Goal: Task Accomplishment & Management: Use online tool/utility

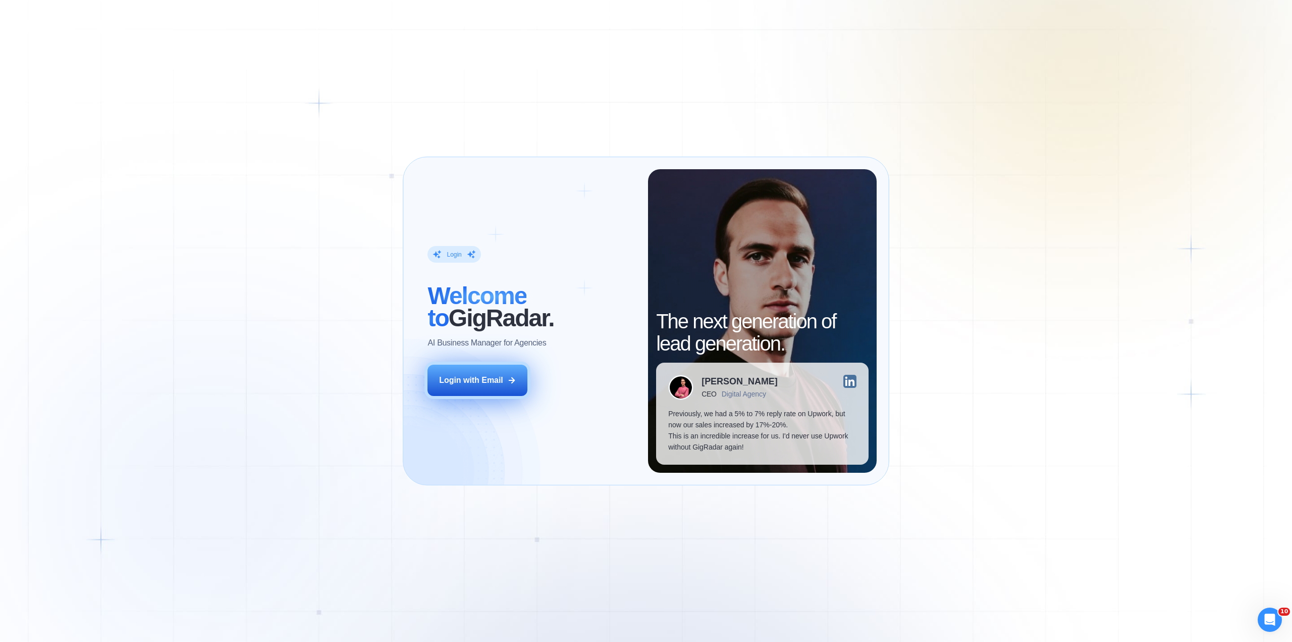
click at [475, 382] on div "Login with Email" at bounding box center [471, 380] width 64 height 11
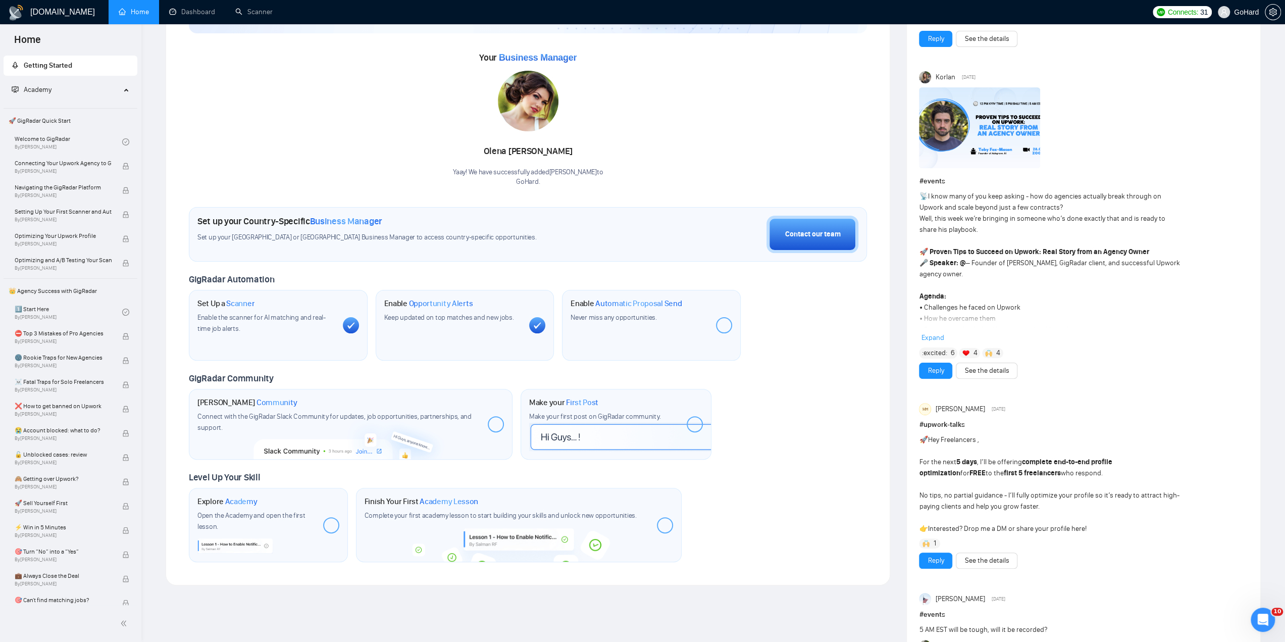
scroll to position [118, 0]
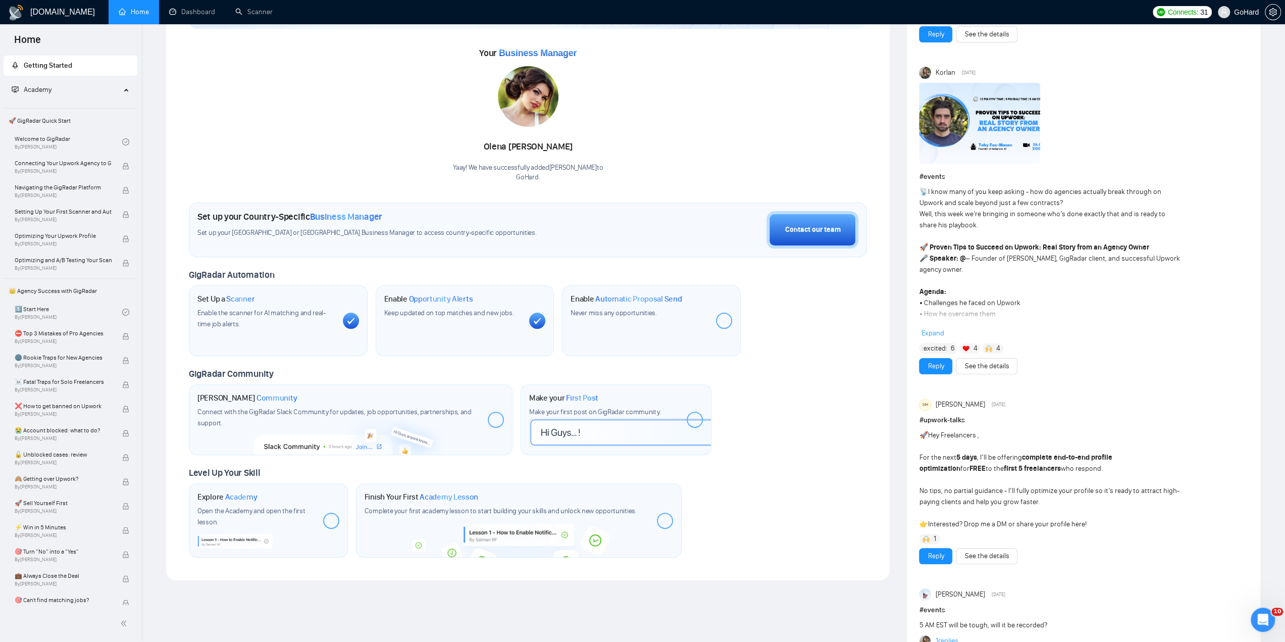
drag, startPoint x: 775, startPoint y: 469, endPoint x: 686, endPoint y: 397, distance: 115.0
click at [775, 469] on div "Level Up Your Skill Explore Academy Open the Academy and open the first lesson.…" at bounding box center [528, 512] width 678 height 91
click at [255, 12] on link "Scanner" at bounding box center [253, 12] width 37 height 9
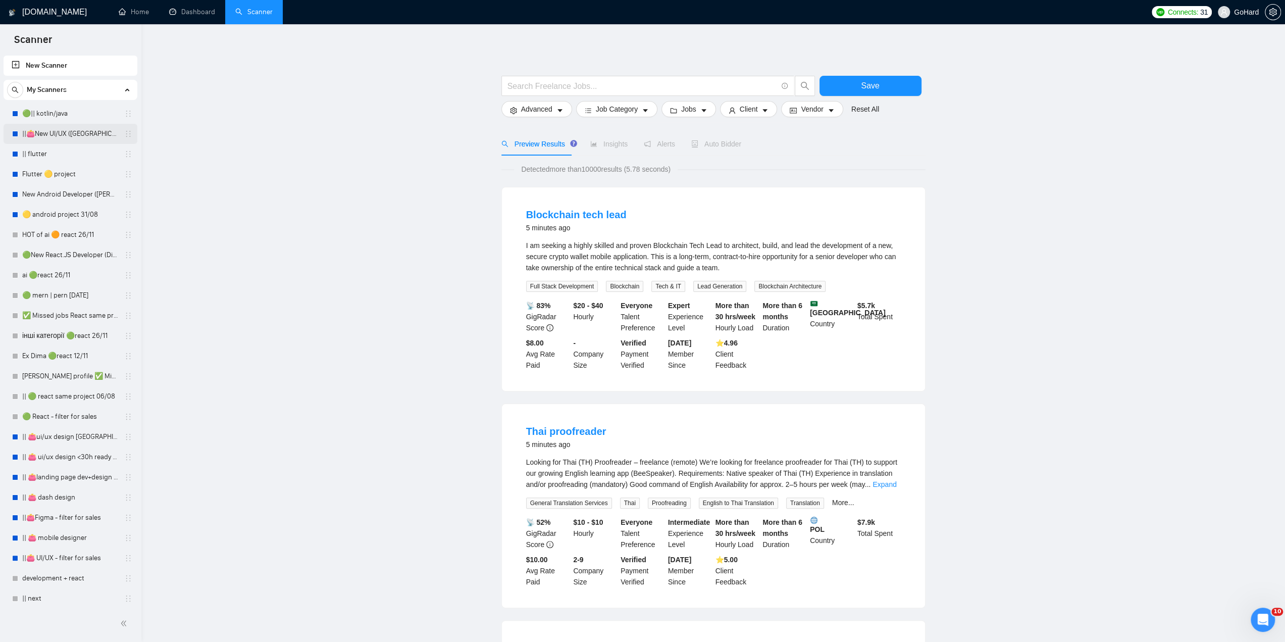
click at [85, 134] on link "||👛New UI/UX ([GEOGRAPHIC_DATA])" at bounding box center [70, 134] width 96 height 20
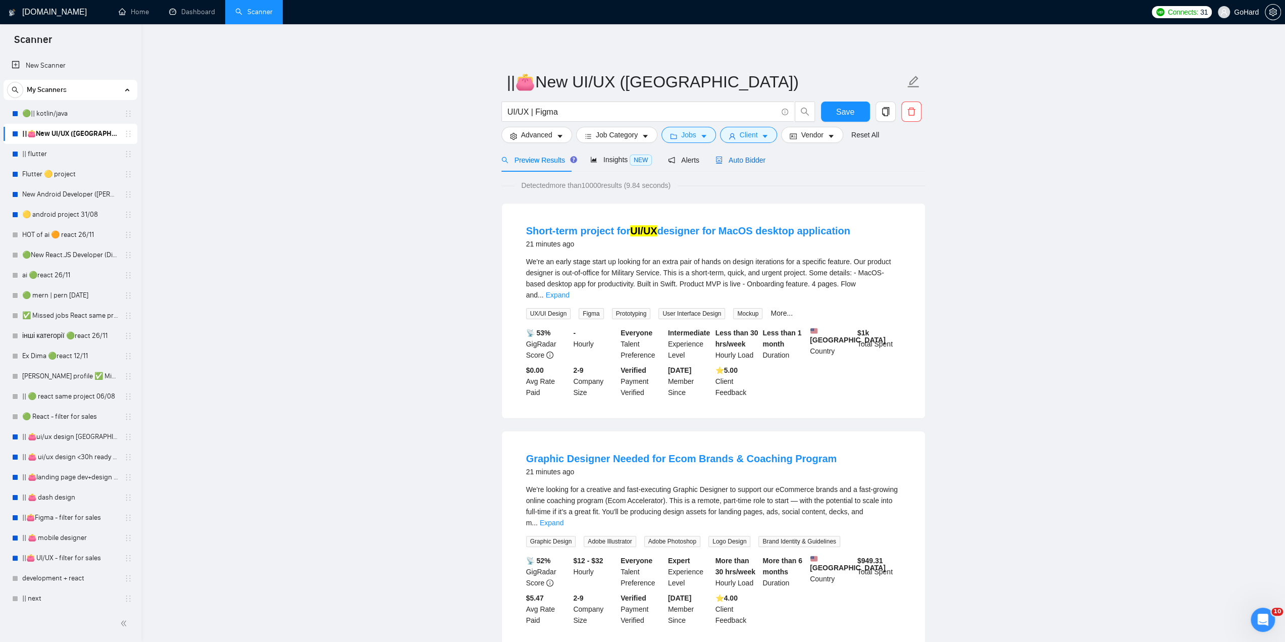
click at [742, 159] on span "Auto Bidder" at bounding box center [740, 160] width 50 height 8
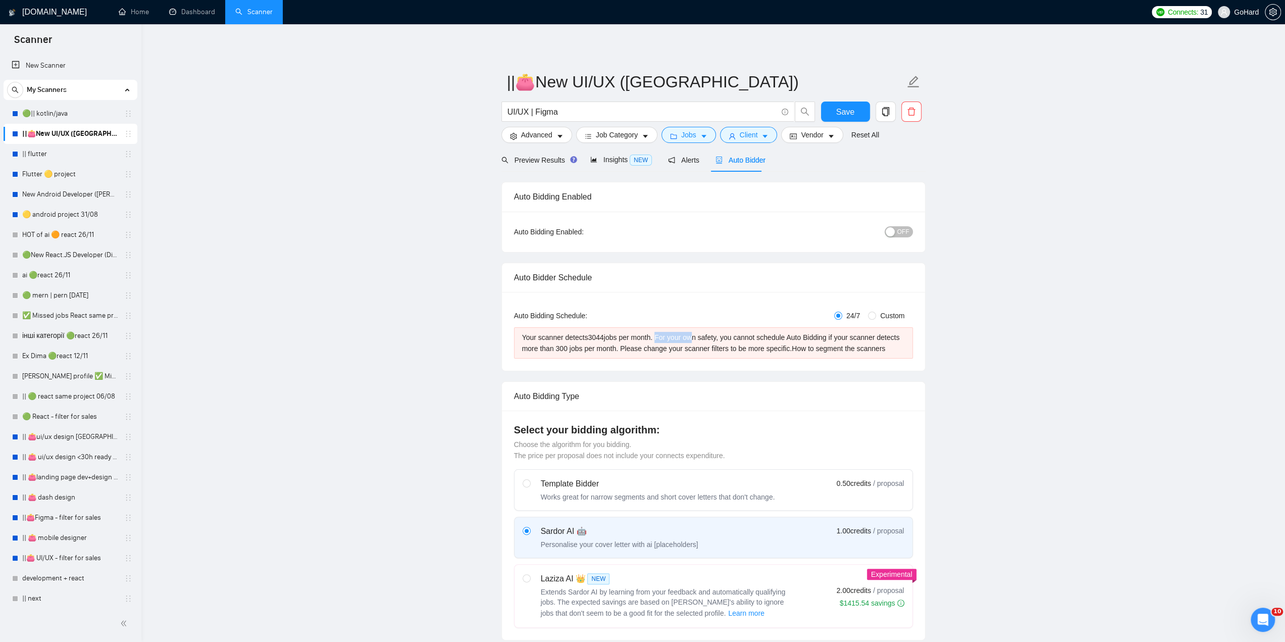
drag, startPoint x: 655, startPoint y: 335, endPoint x: 690, endPoint y: 338, distance: 35.0
click at [689, 338] on div "Your scanner detects 3044 jobs per month. For your own safety, you cannot sched…" at bounding box center [713, 343] width 383 height 22
click at [690, 338] on div "Your scanner detects 3044 jobs per month. For your own safety, you cannot sched…" at bounding box center [713, 343] width 383 height 22
drag, startPoint x: 645, startPoint y: 351, endPoint x: 669, endPoint y: 351, distance: 23.7
click at [669, 351] on div "Your scanner detects 3044 jobs per month. For your own safety, you cannot sched…" at bounding box center [713, 343] width 383 height 22
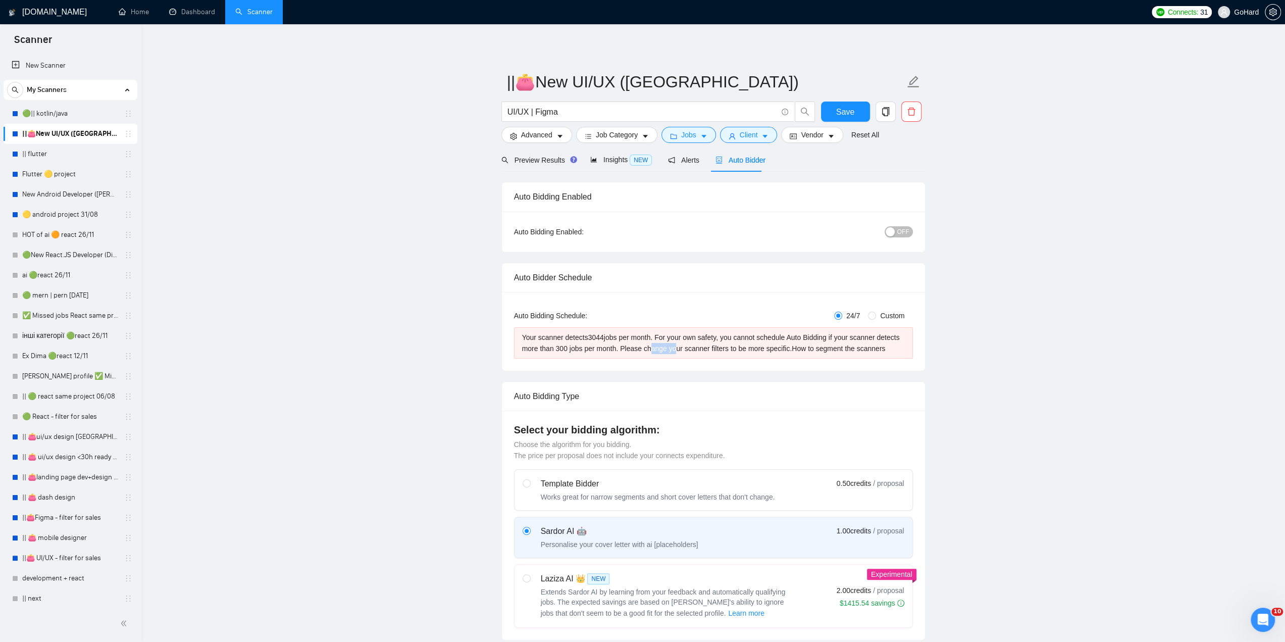
click at [669, 351] on div "Your scanner detects 3044 jobs per month. For your own safety, you cannot sched…" at bounding box center [713, 343] width 383 height 22
click at [904, 230] on span "OFF" at bounding box center [903, 231] width 12 height 11
click at [898, 231] on span "ON" at bounding box center [895, 231] width 9 height 11
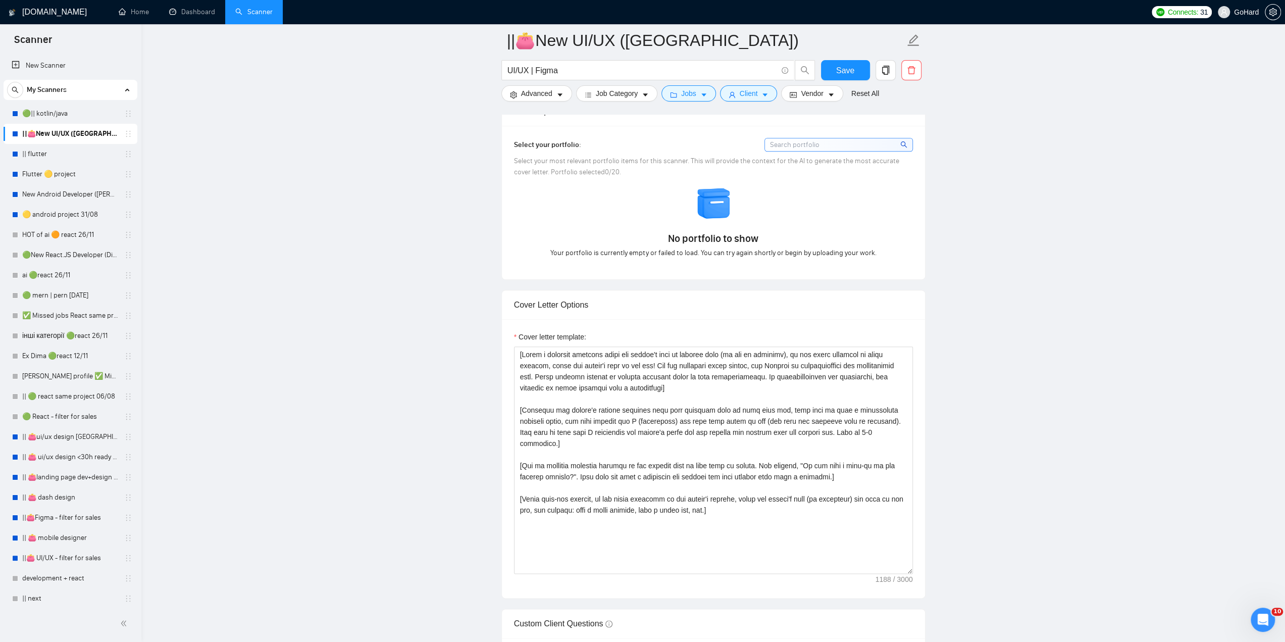
scroll to position [1060, 0]
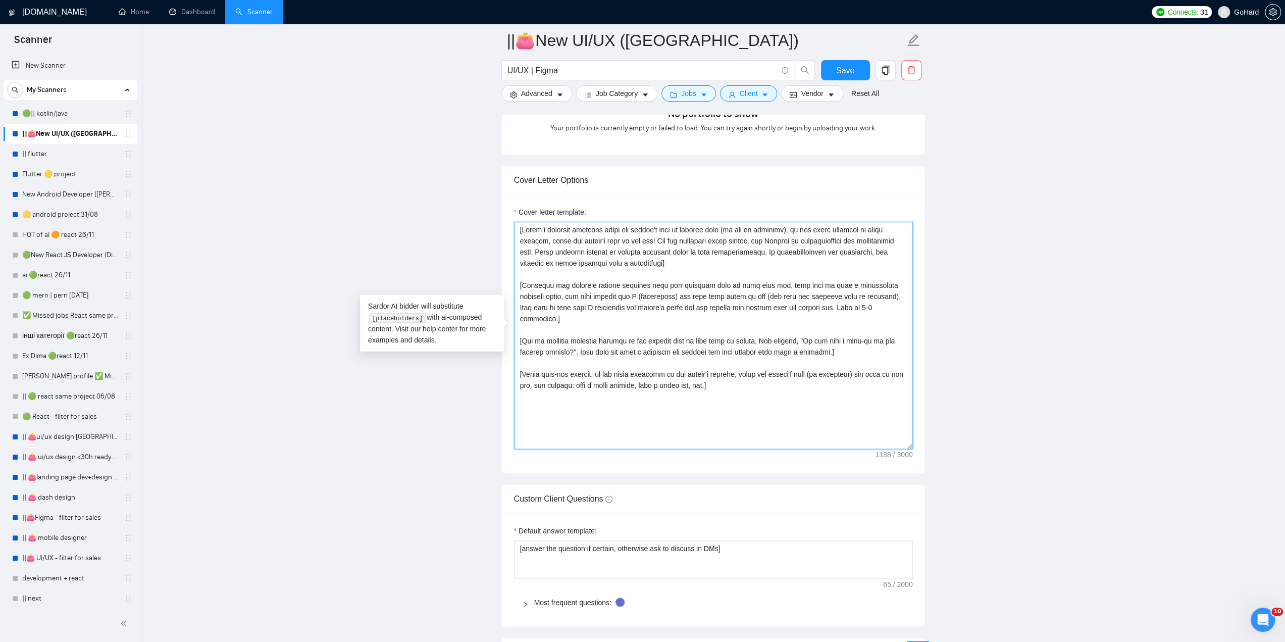
drag, startPoint x: 725, startPoint y: 372, endPoint x: 547, endPoint y: 240, distance: 221.2
click at [471, 225] on main "||👛New UI/UX ([GEOGRAPHIC_DATA]) UI/UX | Figma Save Advanced Job Category Jobs …" at bounding box center [713, 346] width 1111 height 2733
click at [556, 240] on textarea "Cover letter template:" at bounding box center [713, 335] width 399 height 227
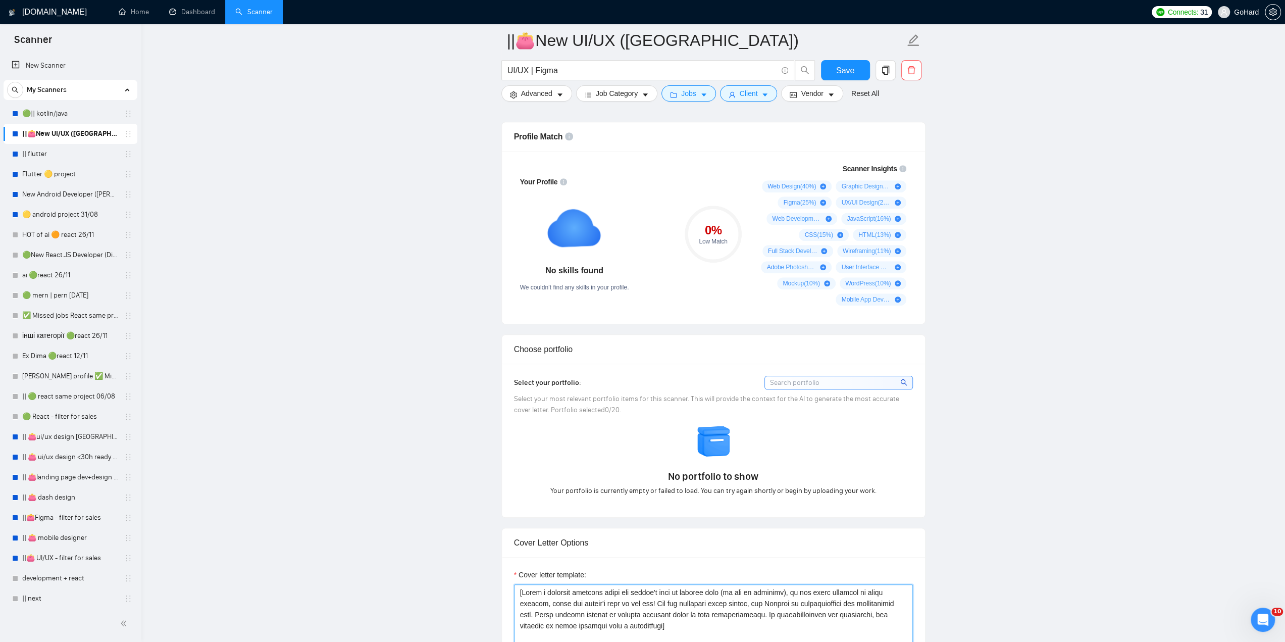
scroll to position [589, 0]
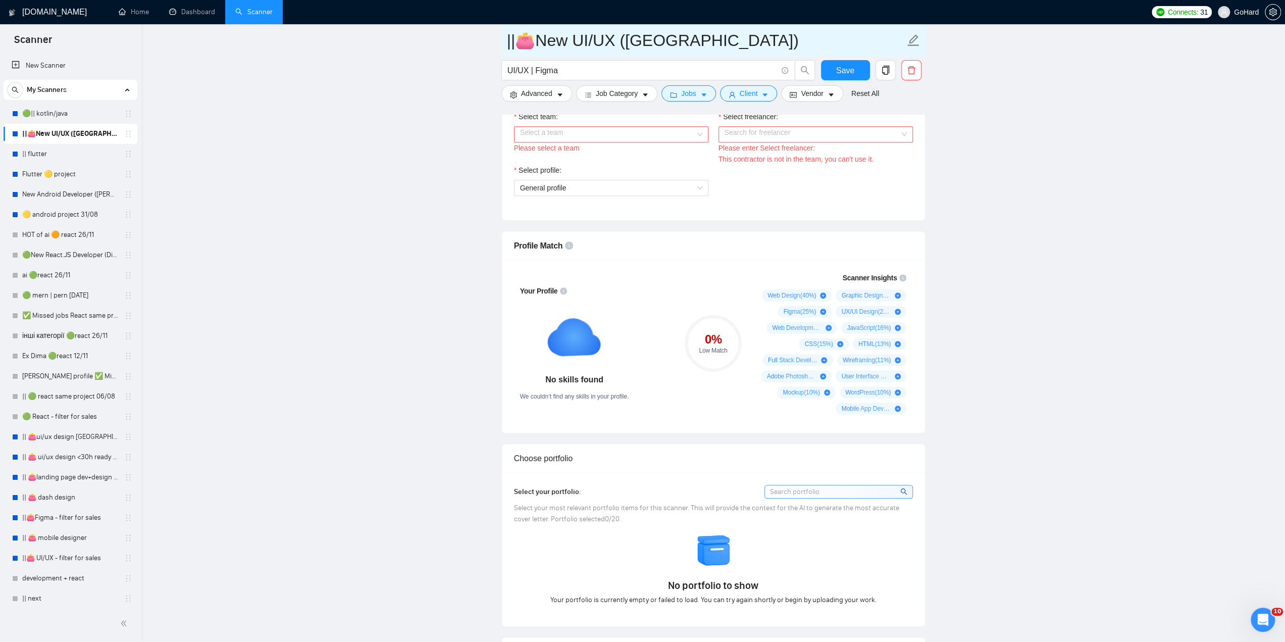
drag, startPoint x: 94, startPoint y: 110, endPoint x: 686, endPoint y: 41, distance: 595.7
click at [94, 110] on link "🟢|| kotlin/java" at bounding box center [70, 113] width 96 height 20
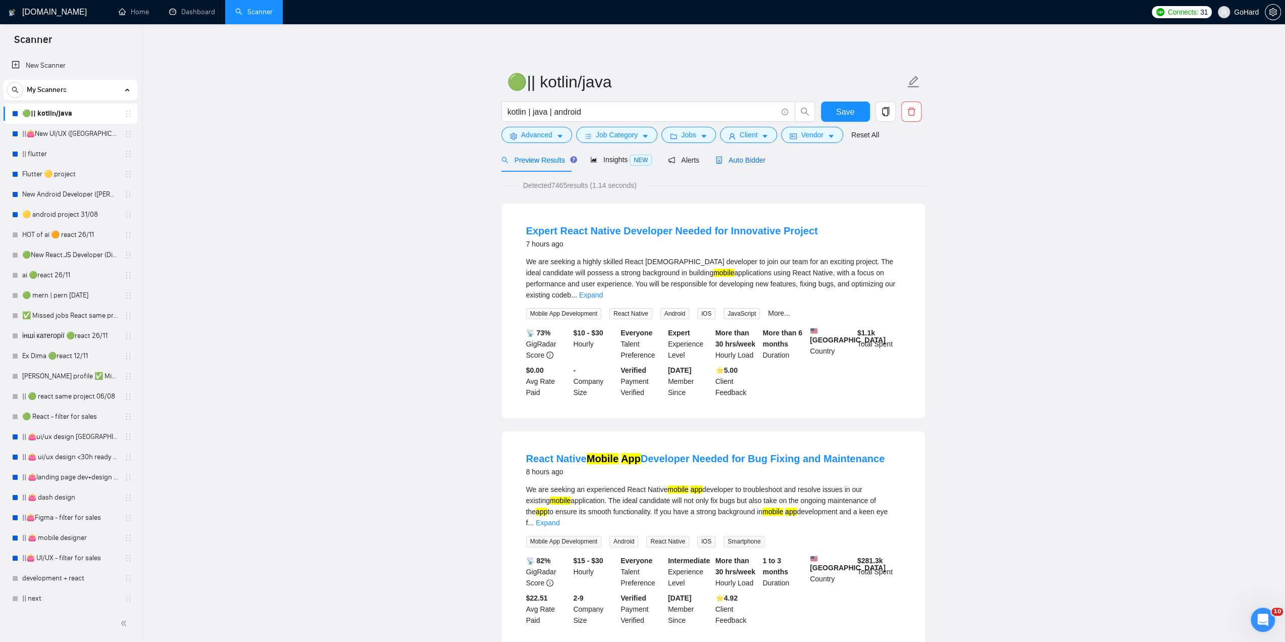
drag, startPoint x: 738, startPoint y: 164, endPoint x: 737, endPoint y: 175, distance: 11.2
click at [738, 164] on span "Auto Bidder" at bounding box center [740, 160] width 50 height 8
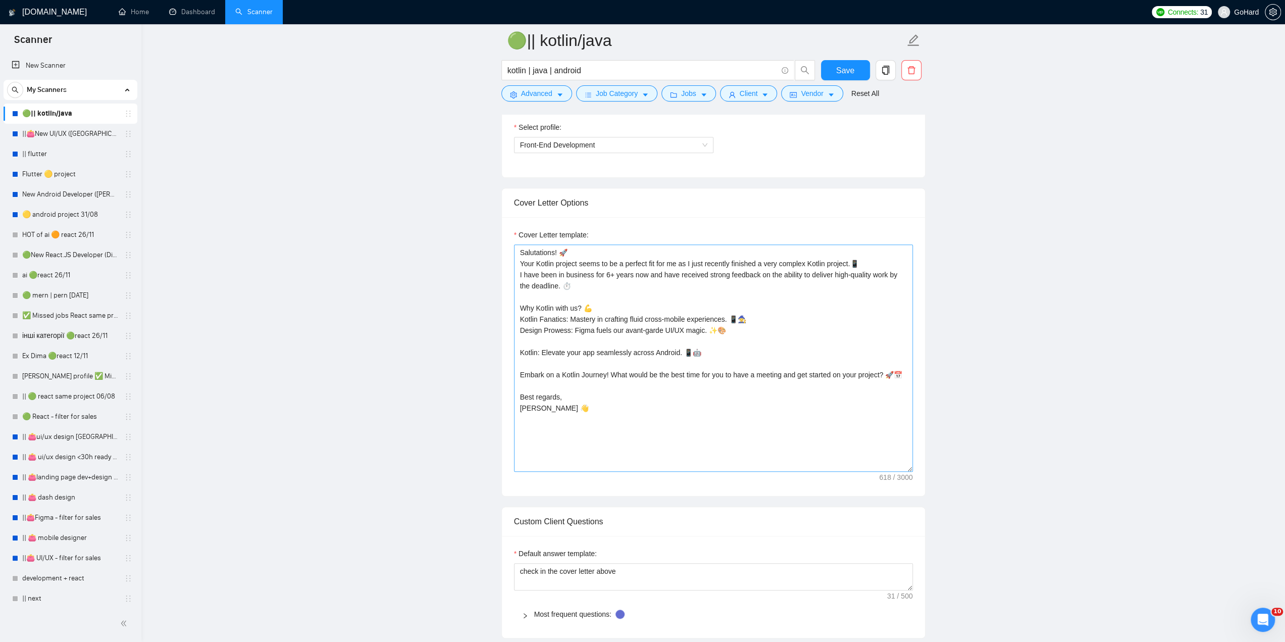
scroll to position [589, 0]
drag, startPoint x: 648, startPoint y: 268, endPoint x: 685, endPoint y: 268, distance: 36.3
click at [679, 268] on textarea "Salutations! 🚀 Your Kotlin project seems to be a perfect fit for me as I just r…" at bounding box center [713, 353] width 399 height 227
click at [685, 268] on textarea "Salutations! 🚀 Your Kotlin project seems to be a perfect fit for me as I just r…" at bounding box center [713, 353] width 399 height 227
click at [351, 268] on main "🟢|| kotlin/java kotlin | java | android Save Advanced Job Category Jobs Client …" at bounding box center [713, 653] width 1111 height 2402
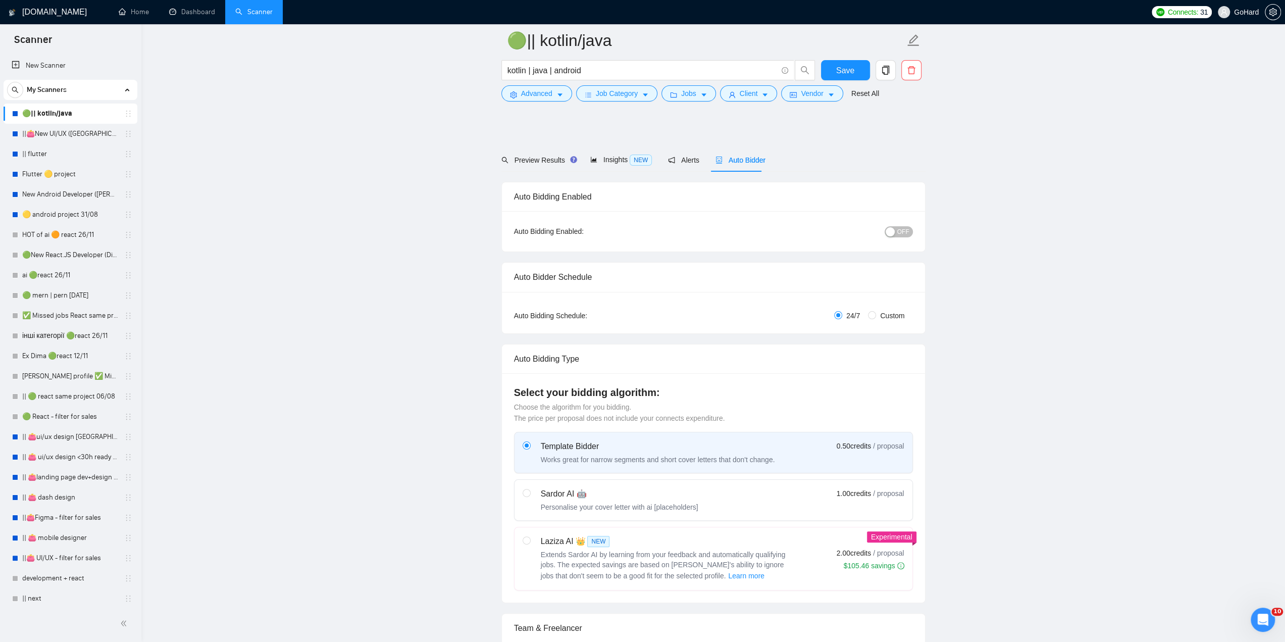
scroll to position [353, 0]
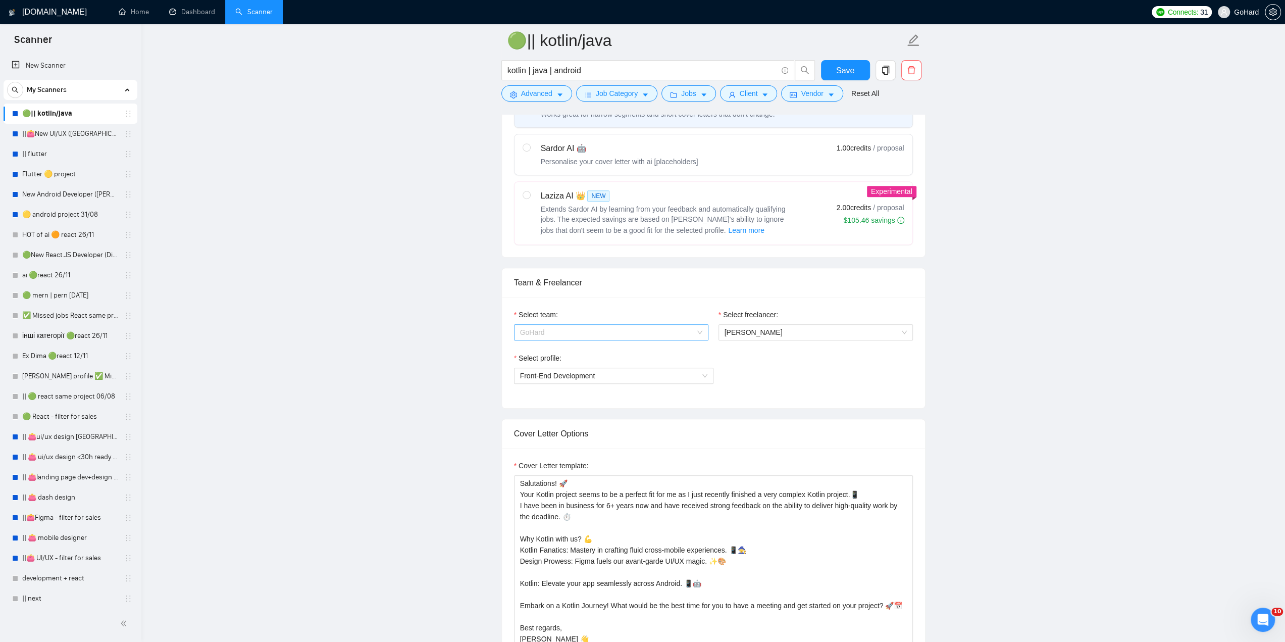
click at [615, 329] on span "GoHard" at bounding box center [611, 332] width 182 height 15
click at [823, 334] on span "[PERSON_NAME]" at bounding box center [815, 332] width 182 height 15
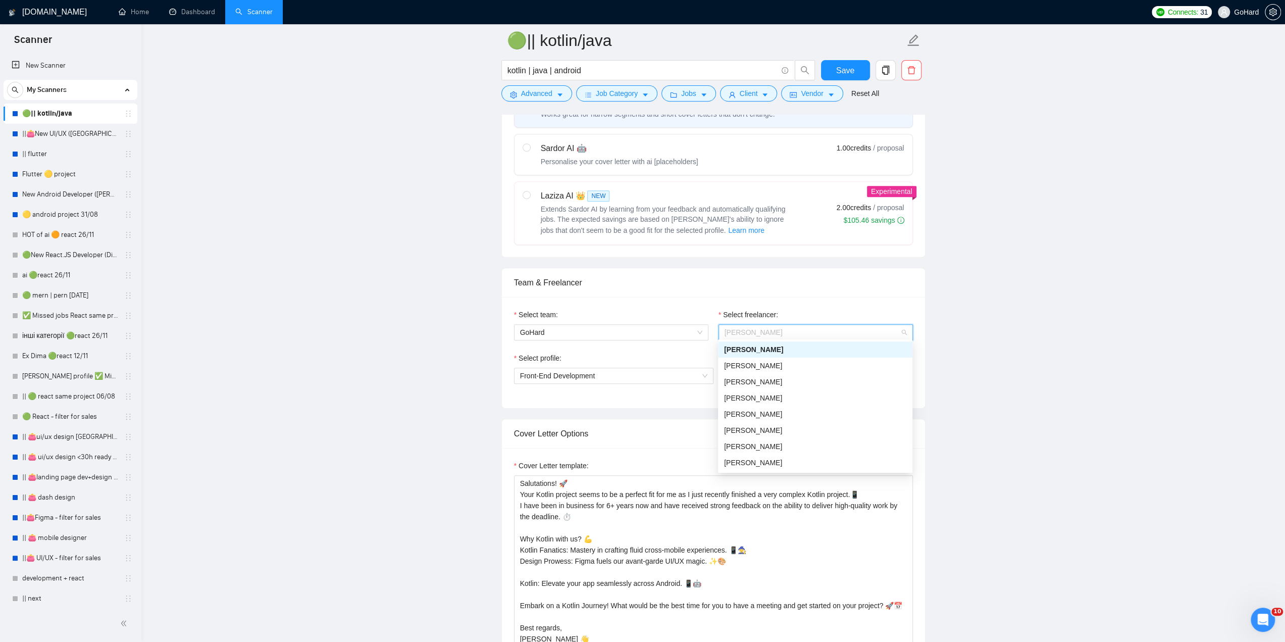
click at [751, 349] on div "[PERSON_NAME]" at bounding box center [815, 349] width 182 height 11
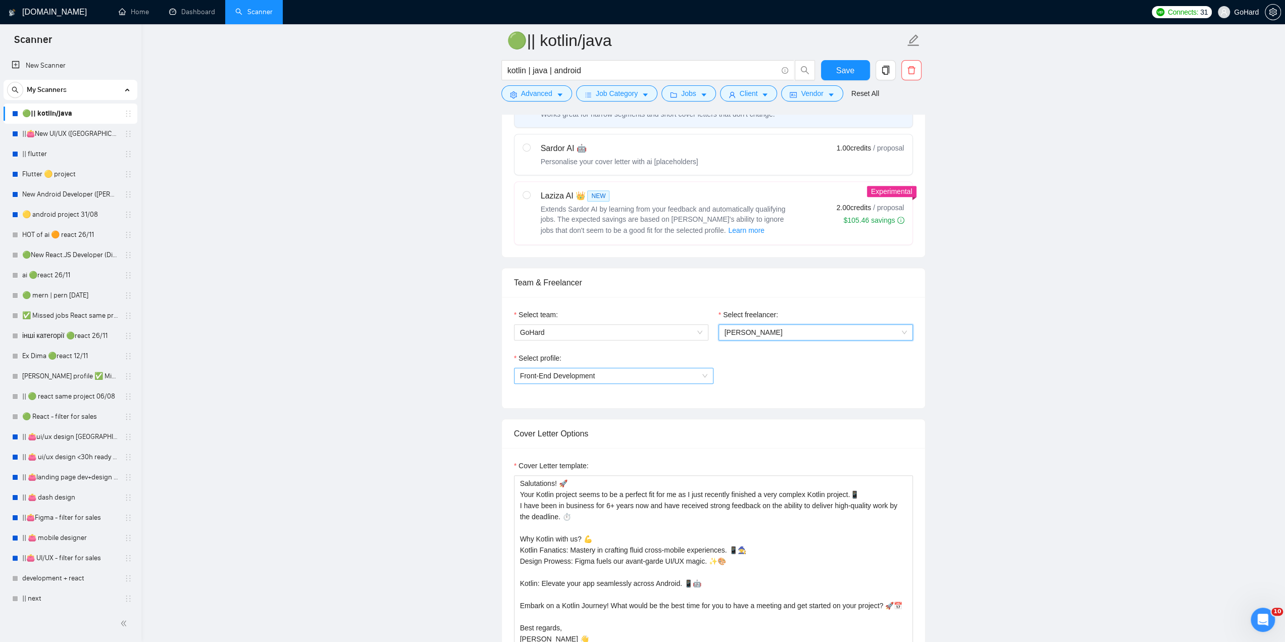
click at [706, 371] on span "Front-End Development" at bounding box center [613, 375] width 187 height 15
click at [579, 424] on div "Front-End Development" at bounding box center [612, 425] width 187 height 11
click at [799, 372] on div "Select profile: Front-End Development" at bounding box center [713, 373] width 399 height 43
click at [702, 375] on span "Front-End Development" at bounding box center [613, 375] width 187 height 15
click at [524, 395] on div "General profile" at bounding box center [612, 393] width 187 height 11
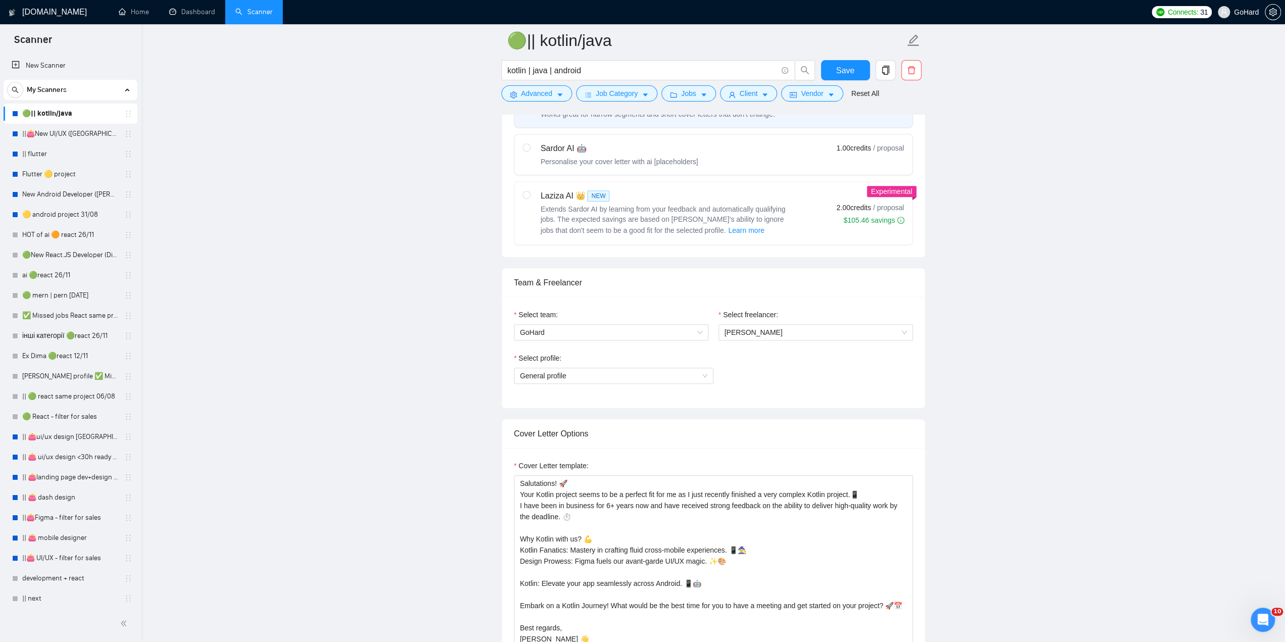
click at [826, 375] on div "Select profile: General profile" at bounding box center [713, 373] width 399 height 43
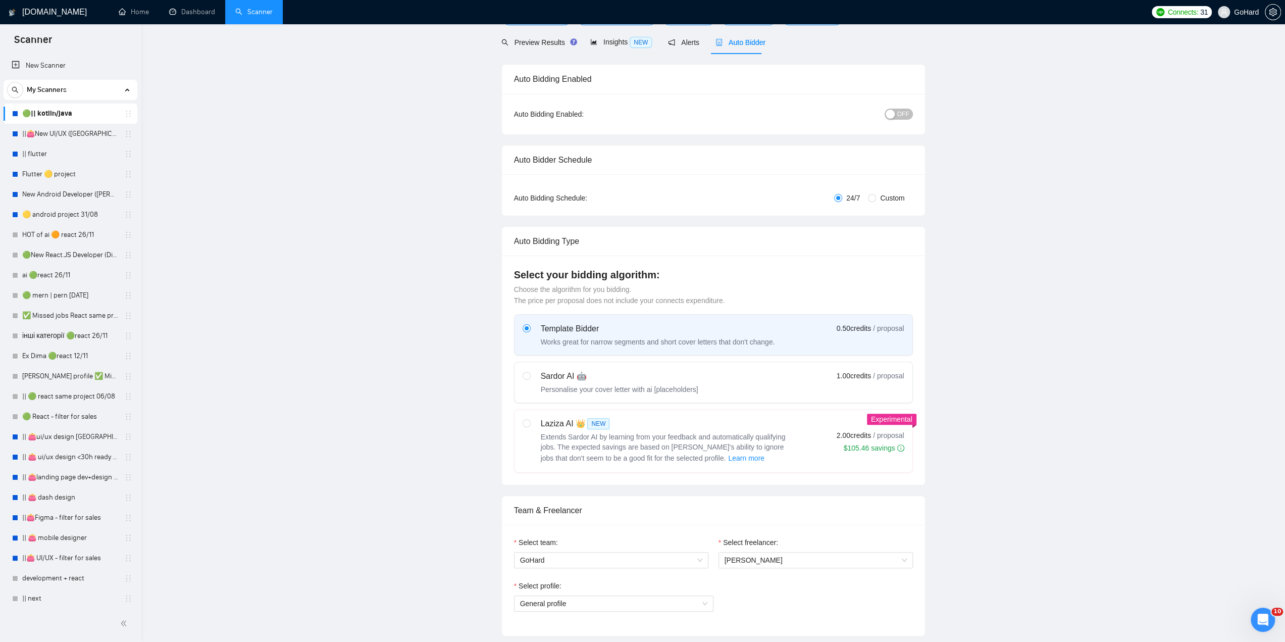
scroll to position [0, 0]
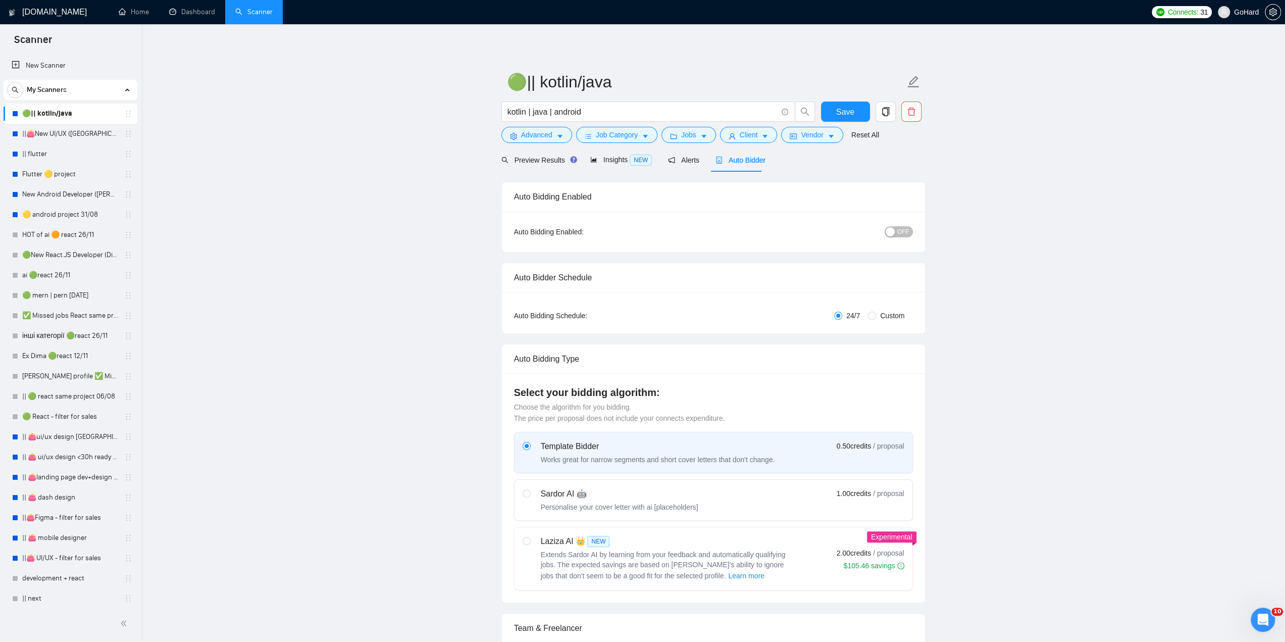
drag, startPoint x: 86, startPoint y: 138, endPoint x: 679, endPoint y: 46, distance: 599.4
click at [86, 138] on link "||👛New UI/UX ([GEOGRAPHIC_DATA])" at bounding box center [70, 134] width 96 height 20
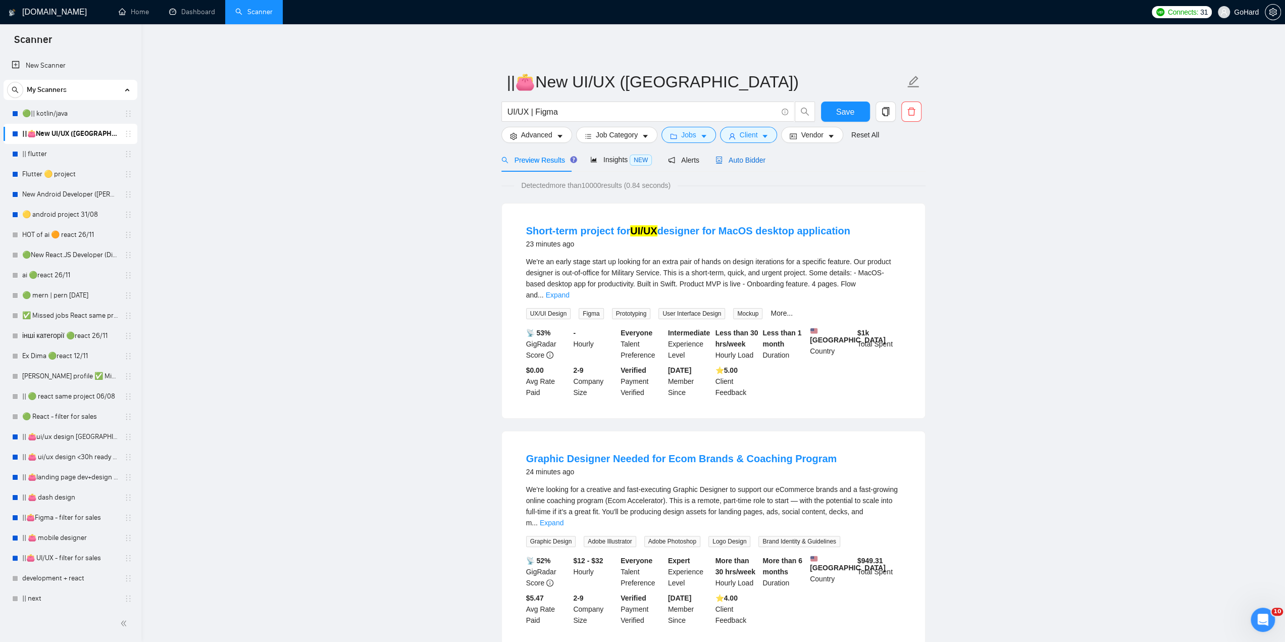
click at [744, 163] on span "Auto Bidder" at bounding box center [740, 160] width 50 height 8
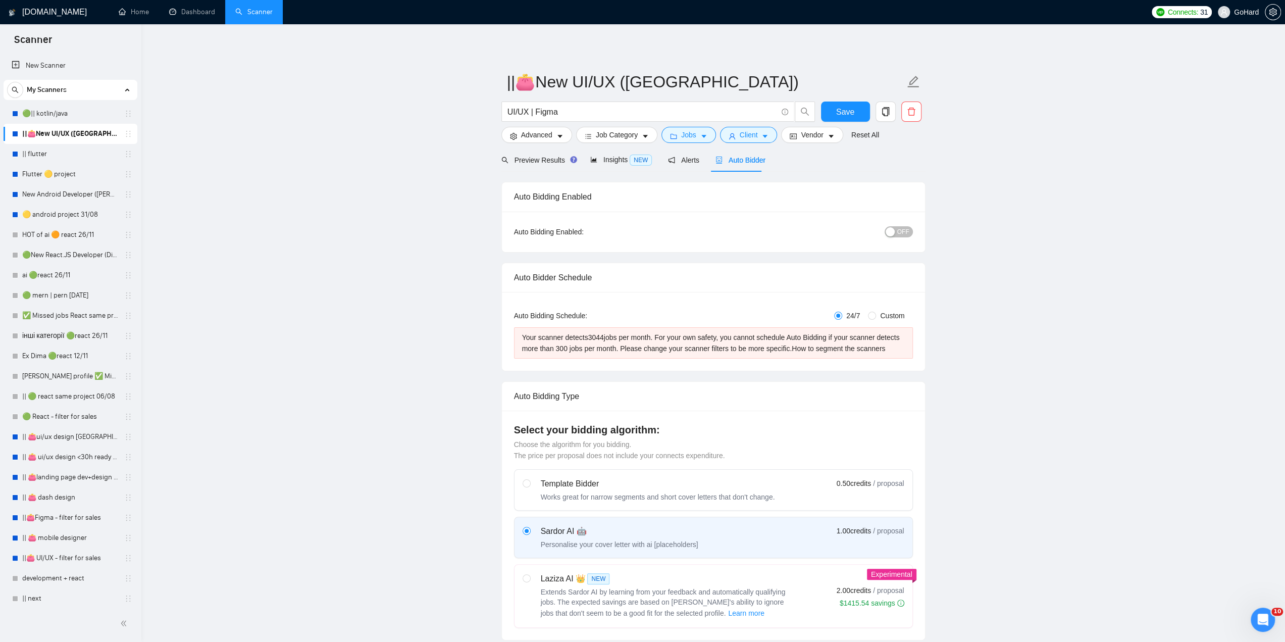
scroll to position [118, 0]
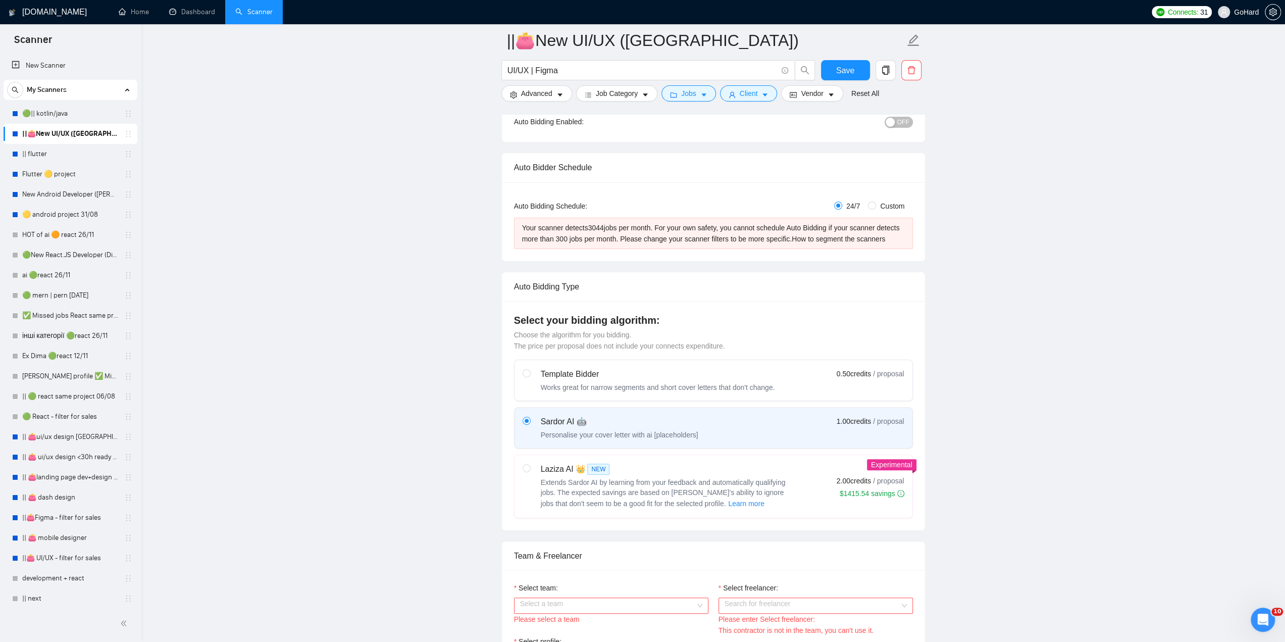
click at [877, 206] on span "Custom" at bounding box center [892, 205] width 32 height 11
click at [876, 206] on input "Custom" at bounding box center [872, 205] width 8 height 8
radio input "true"
radio input "false"
checkbox input "true"
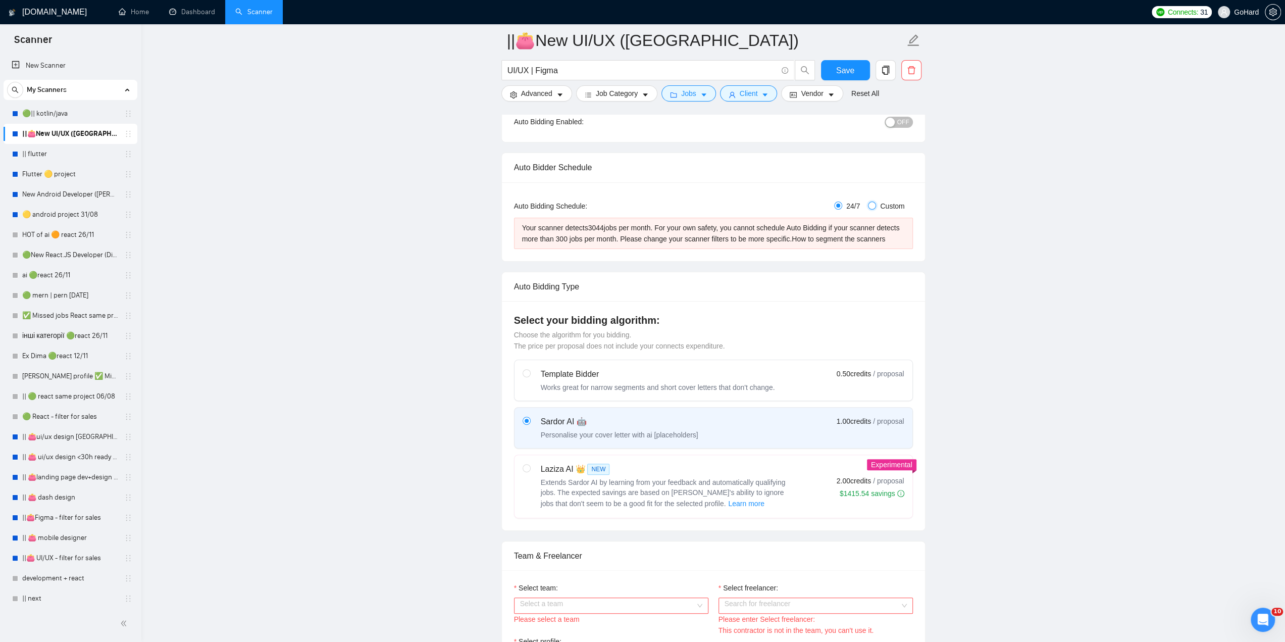
checkbox input "true"
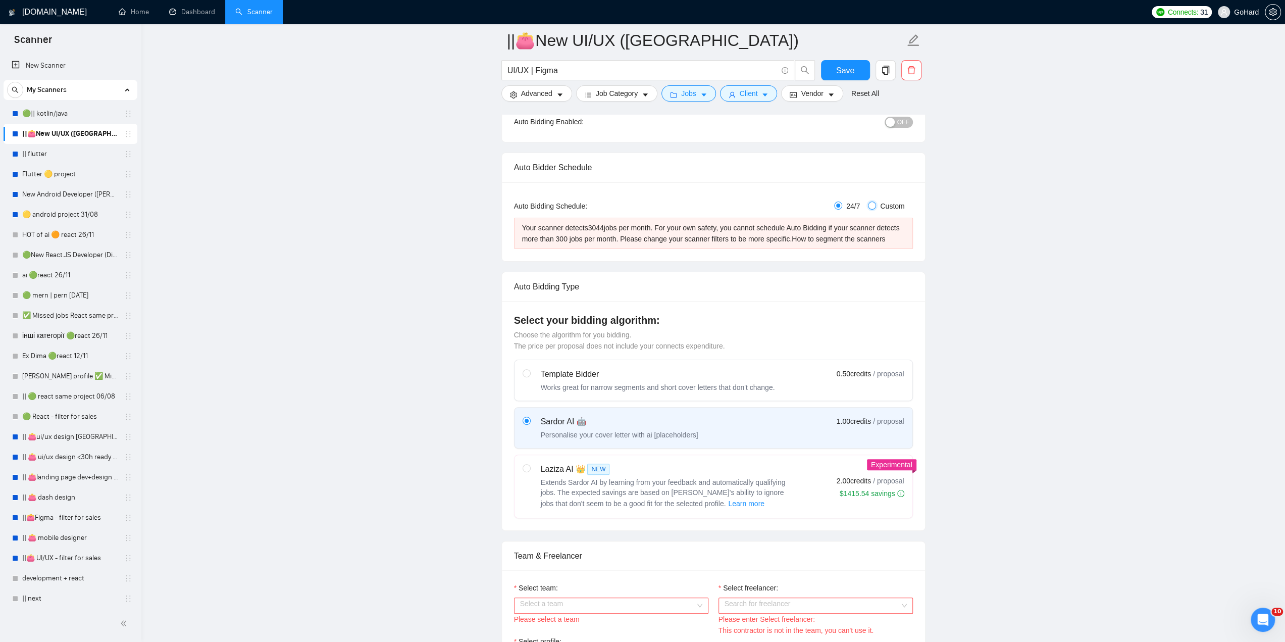
checkbox input "true"
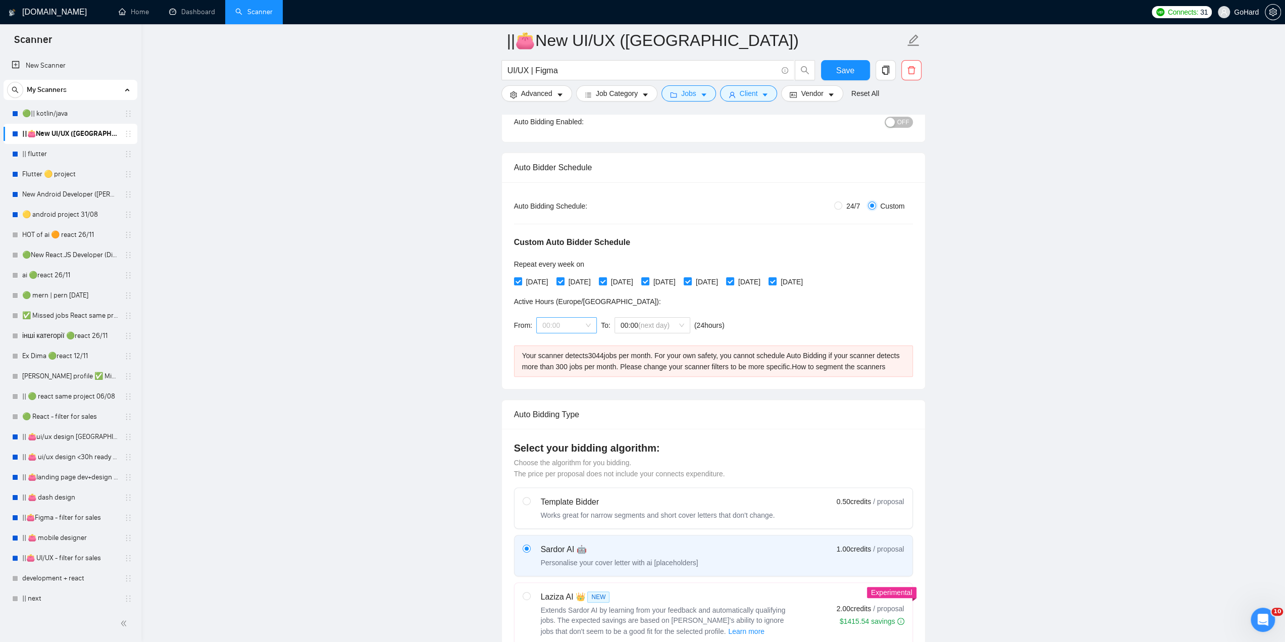
click at [589, 322] on span "00:00" at bounding box center [566, 325] width 48 height 15
click at [682, 324] on span "00:00 (next day)" at bounding box center [652, 325] width 64 height 15
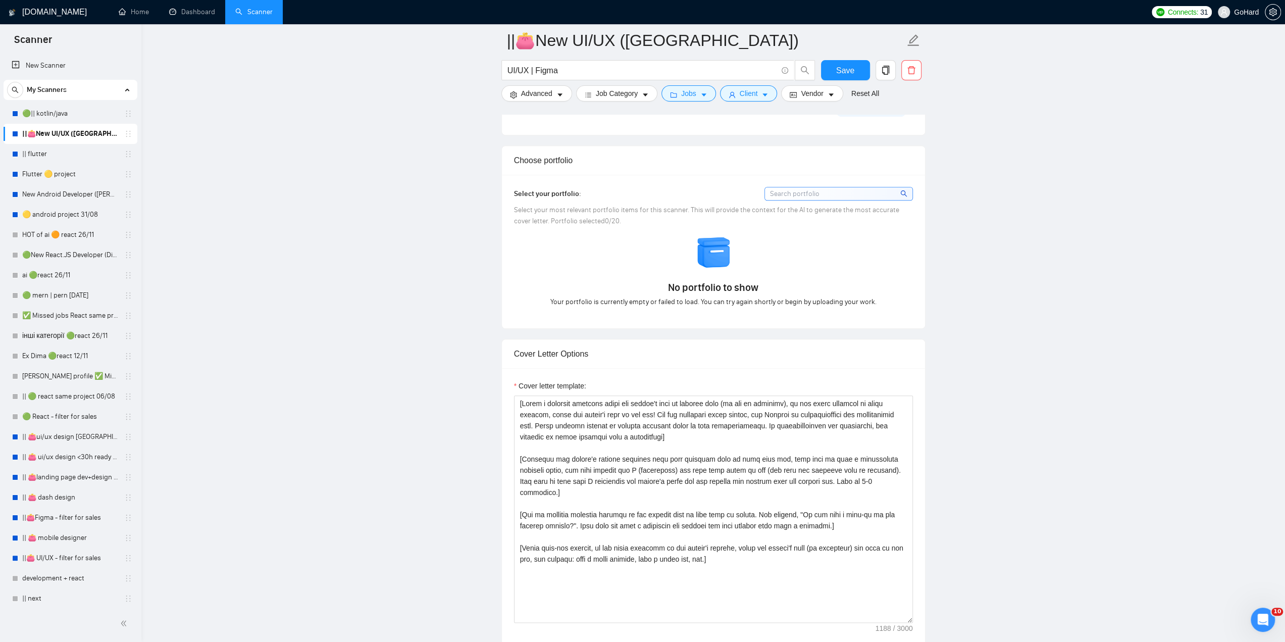
scroll to position [942, 0]
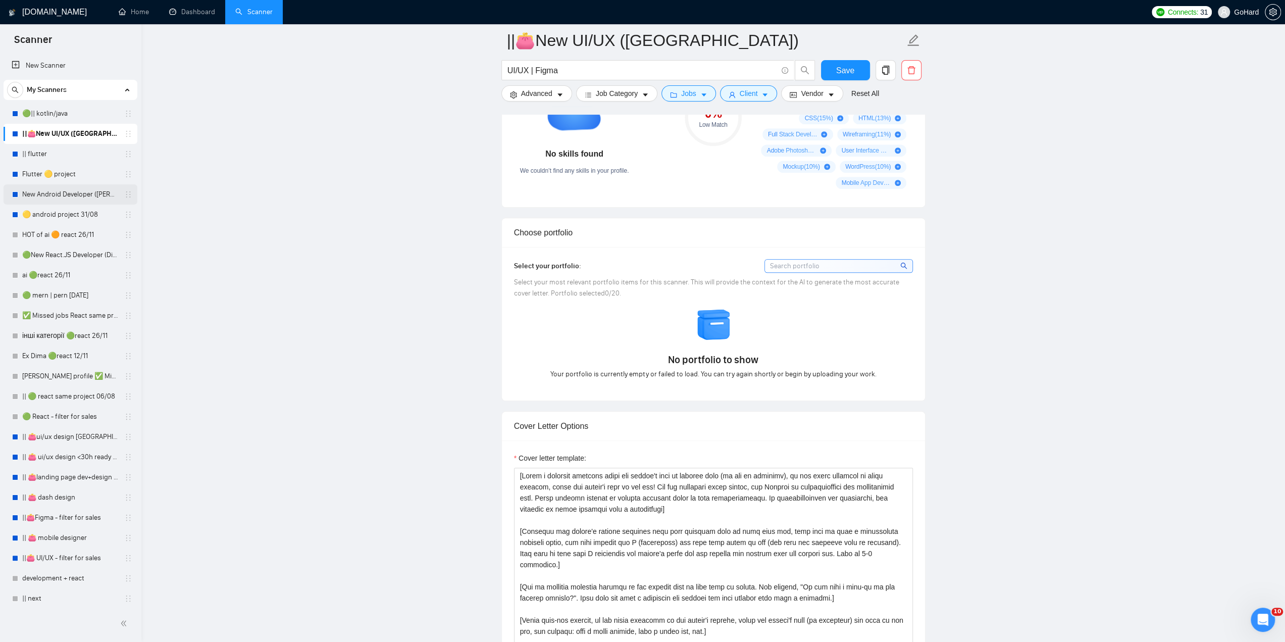
click at [63, 192] on link "New Android Developer ([PERSON_NAME])" at bounding box center [70, 194] width 96 height 20
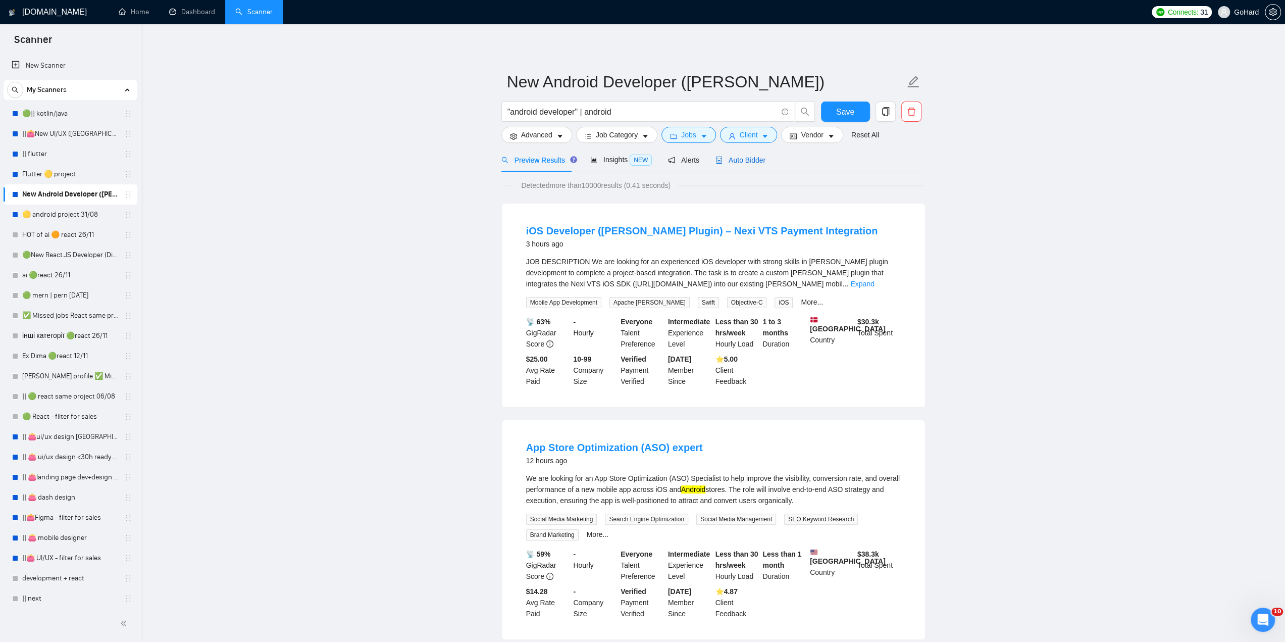
click at [738, 159] on span "Auto Bidder" at bounding box center [740, 160] width 50 height 8
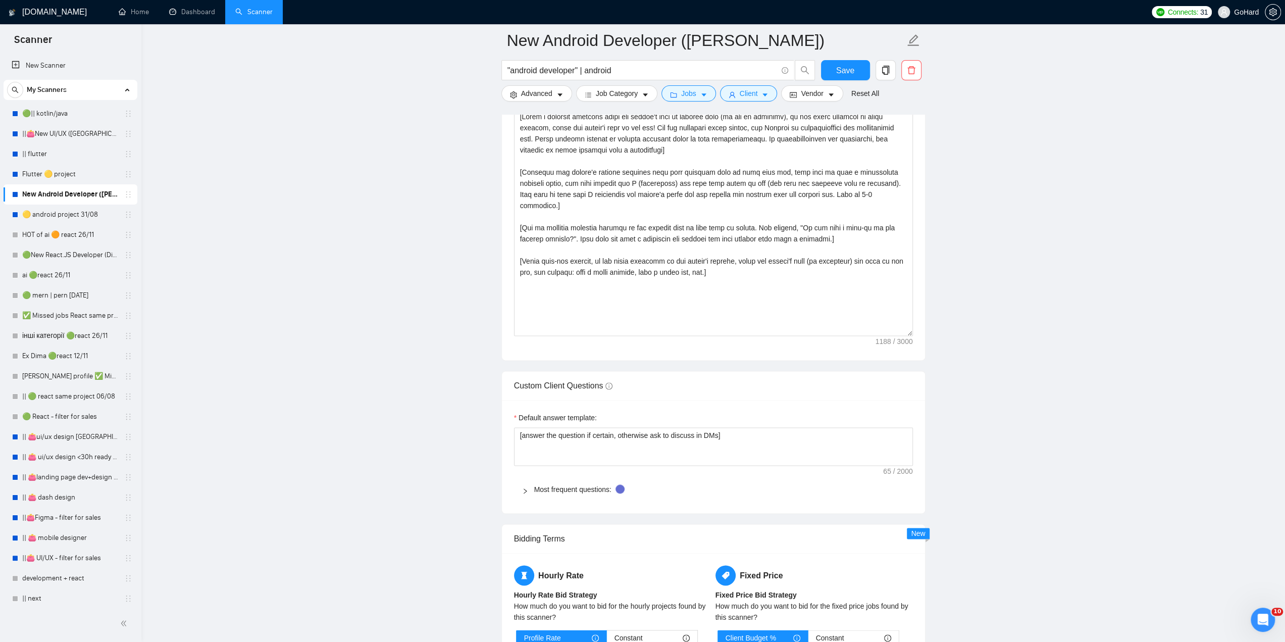
scroll to position [1178, 0]
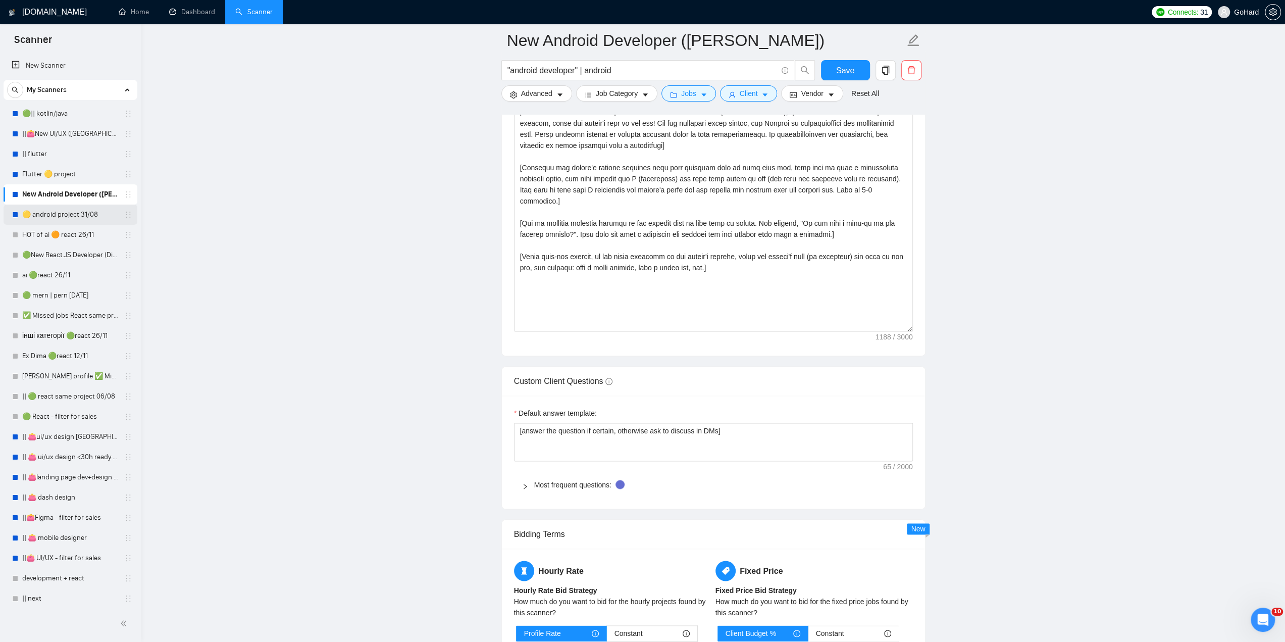
click at [67, 214] on link "🟡 android project 31/08" at bounding box center [70, 214] width 96 height 20
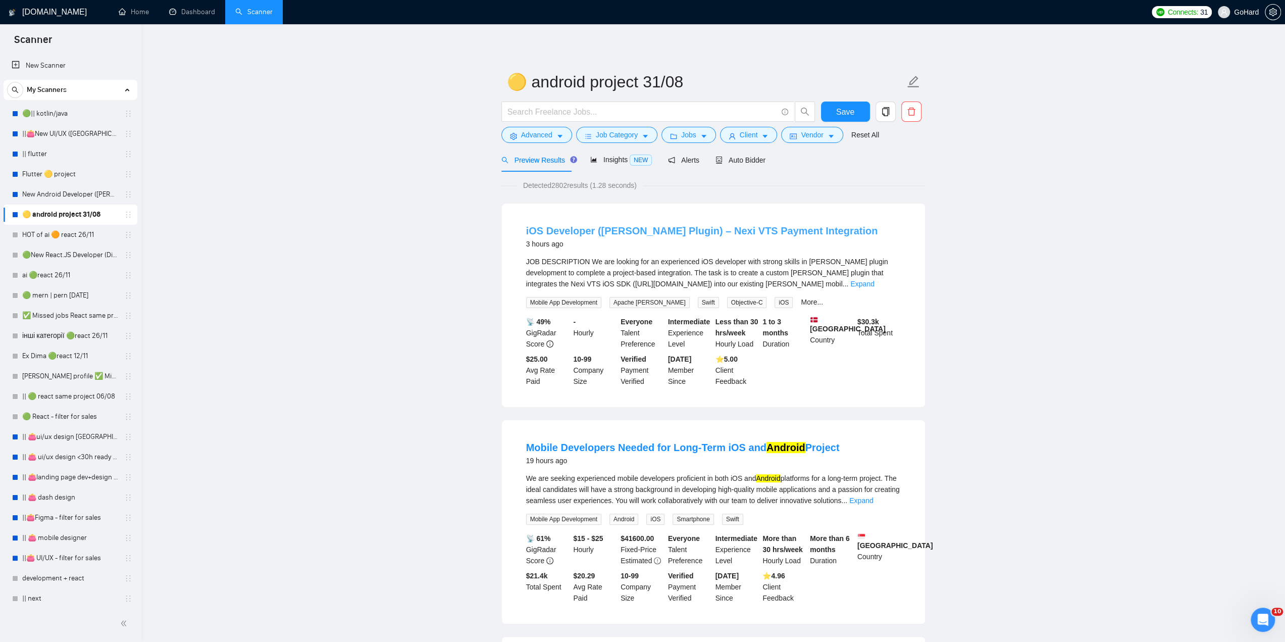
click at [631, 235] on link "iOS Developer ([PERSON_NAME] Plugin) – Nexi VTS Payment Integration" at bounding box center [702, 230] width 352 height 11
click at [752, 160] on span "Auto Bidder" at bounding box center [740, 160] width 50 height 8
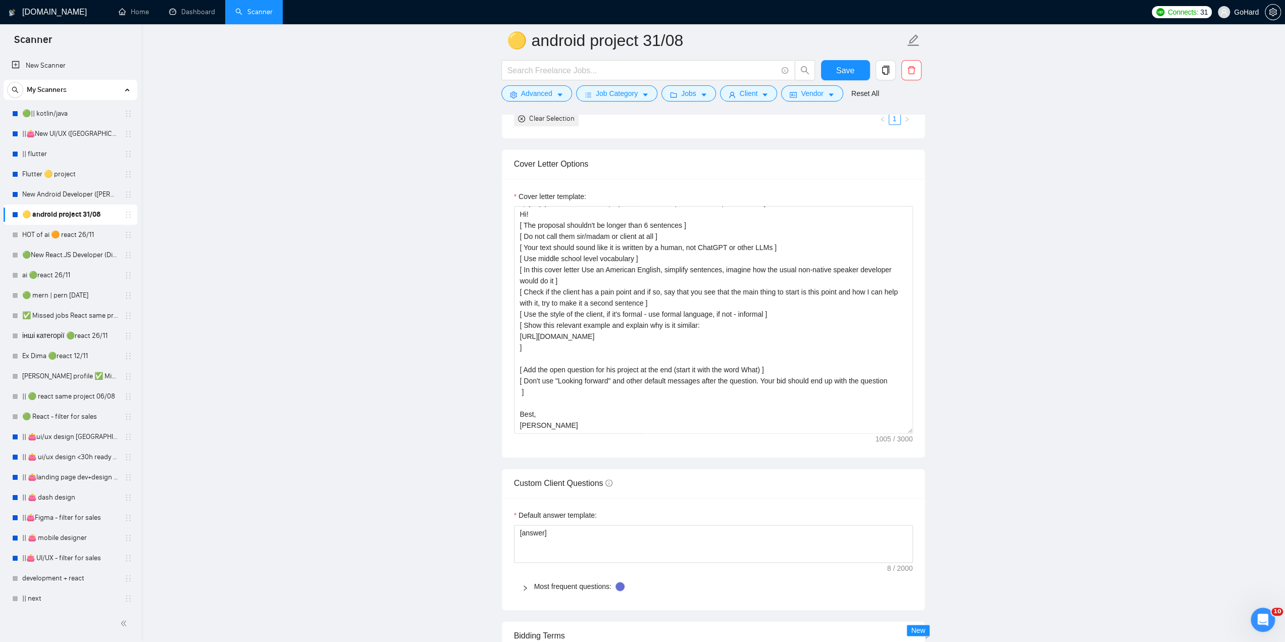
scroll to position [1060, 0]
click at [1087, 246] on main "🟡 android project 31/08 Save Advanced Job Category Jobs Client Vendor Reset All…" at bounding box center [713, 407] width 1111 height 2854
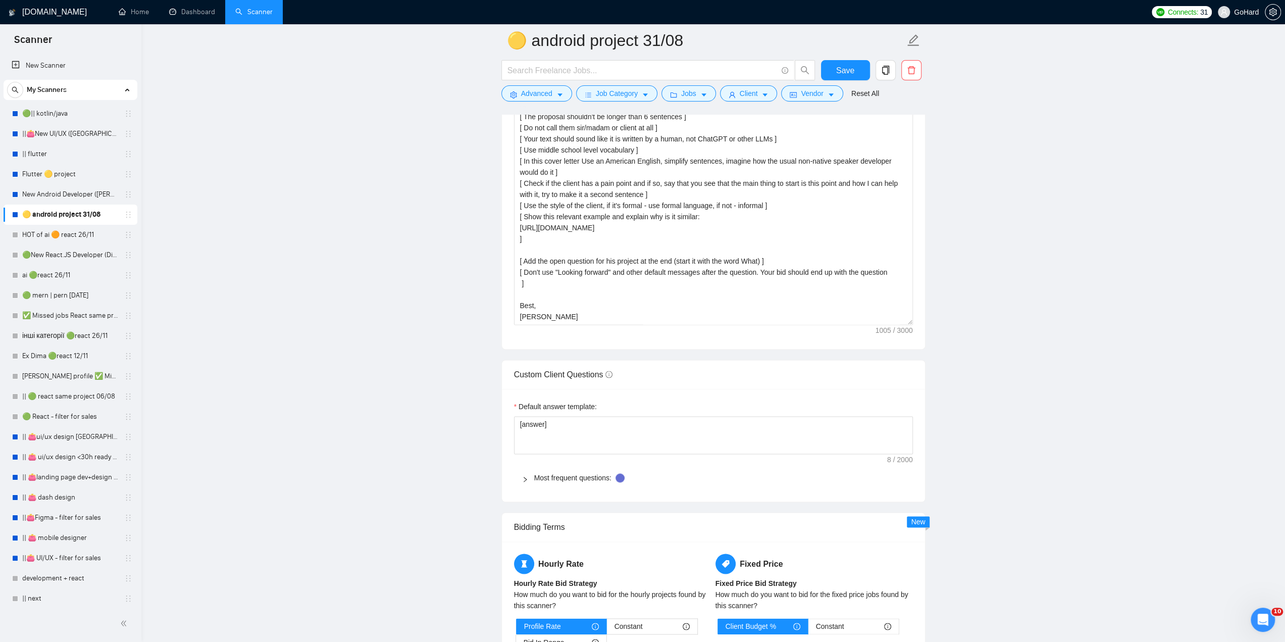
scroll to position [1178, 0]
